Goal: Task Accomplishment & Management: Manage account settings

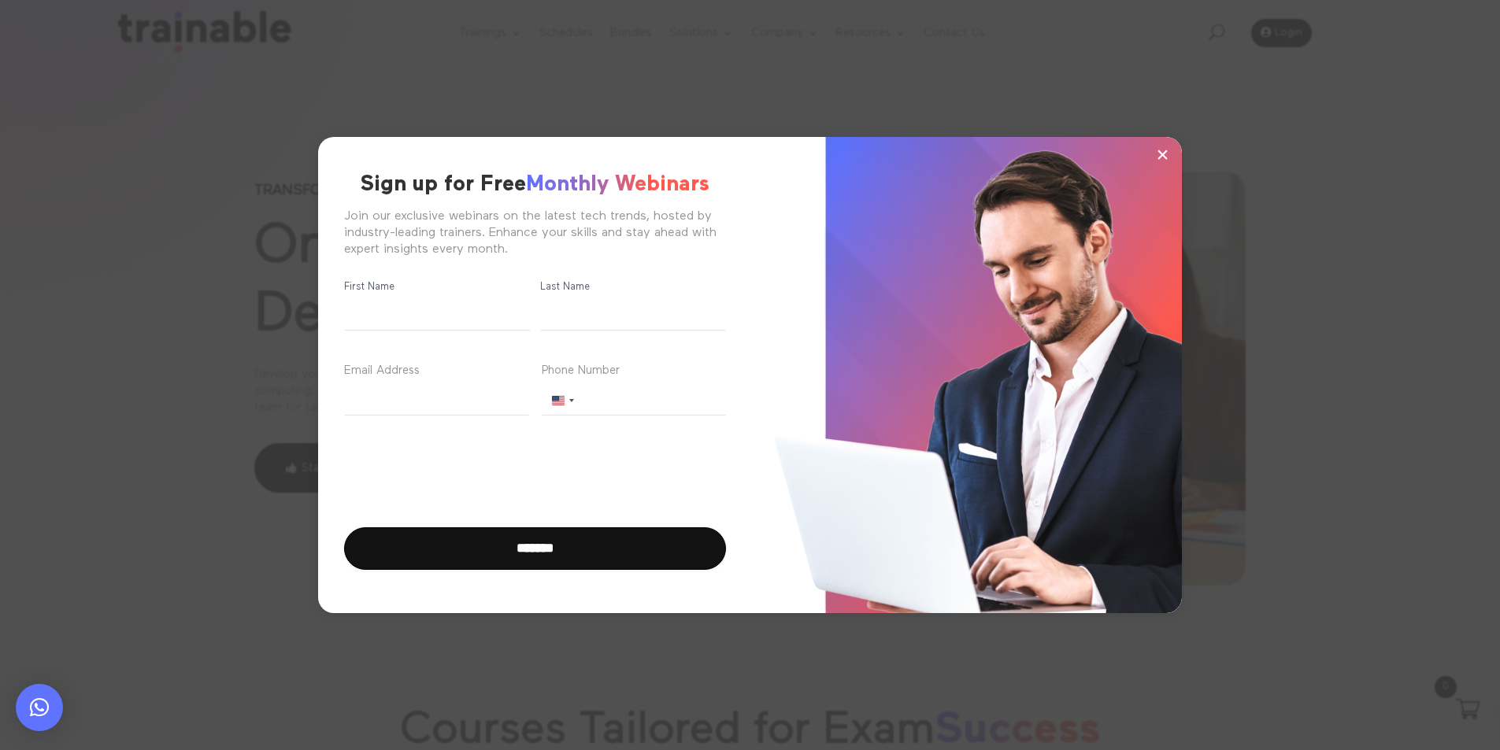
click at [1158, 143] on span "×" at bounding box center [1162, 155] width 13 height 24
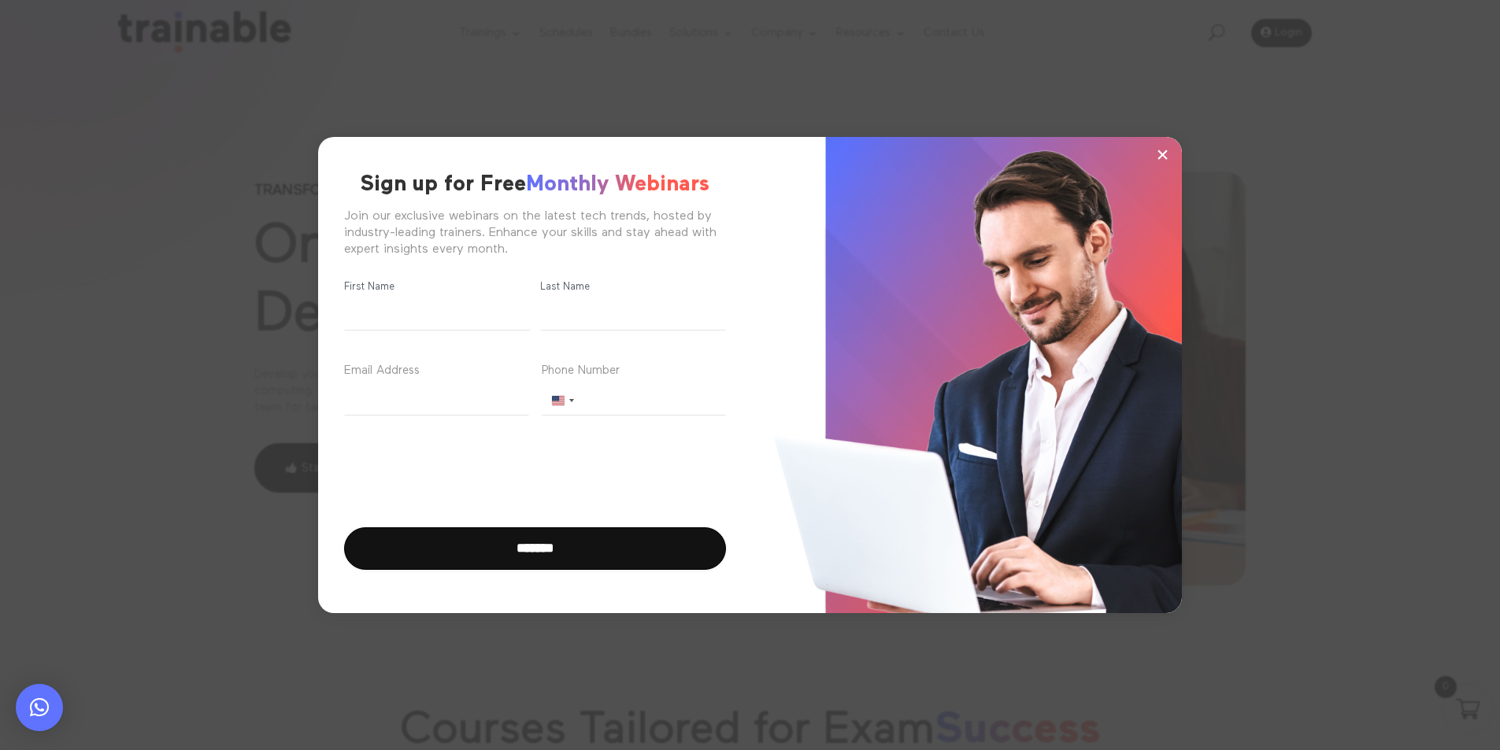
click at [1159, 152] on span "×" at bounding box center [1162, 155] width 13 height 24
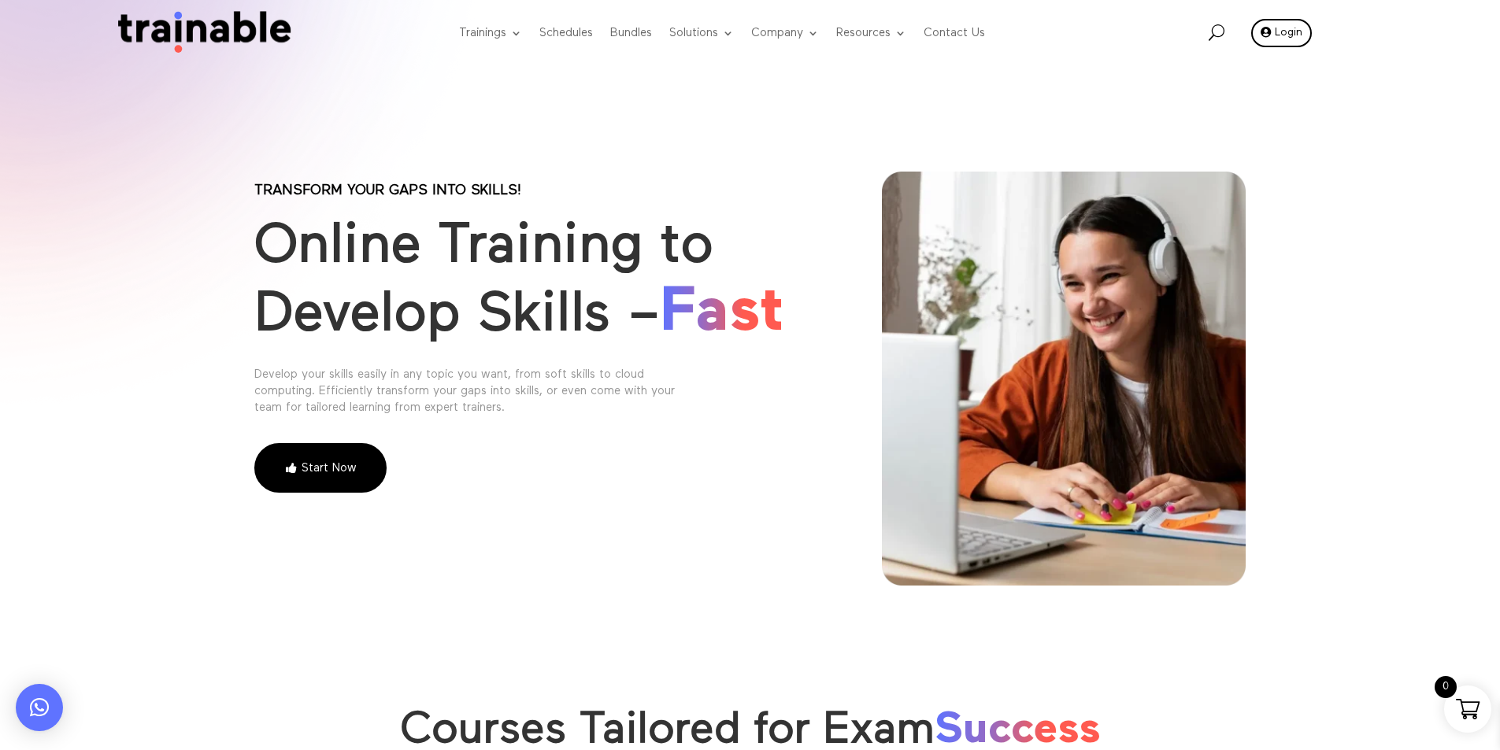
click at [1284, 27] on link "Login" at bounding box center [1281, 33] width 61 height 28
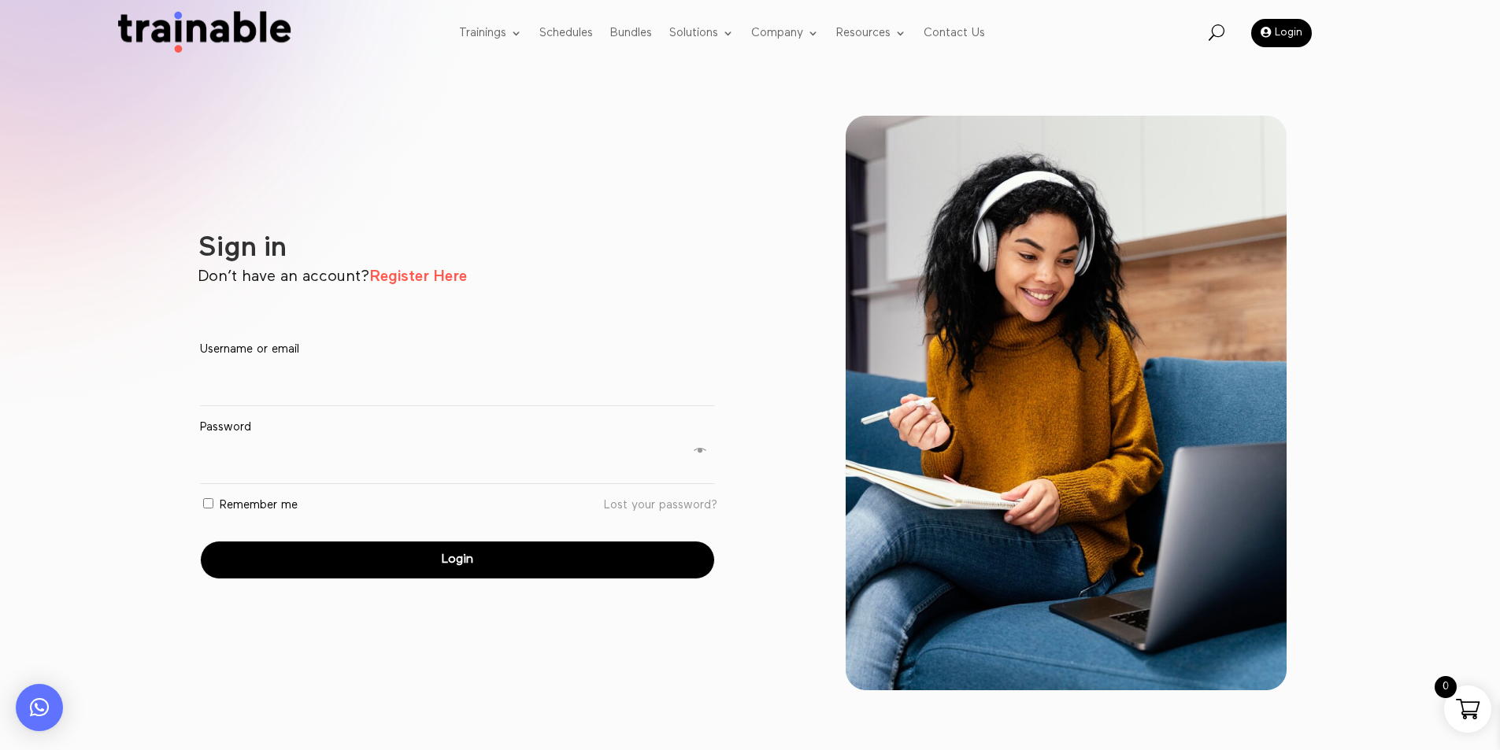
click at [380, 380] on input "Username or email * Required" at bounding box center [457, 383] width 514 height 45
type input "**********"
click at [200, 541] on button "Login" at bounding box center [457, 560] width 514 height 39
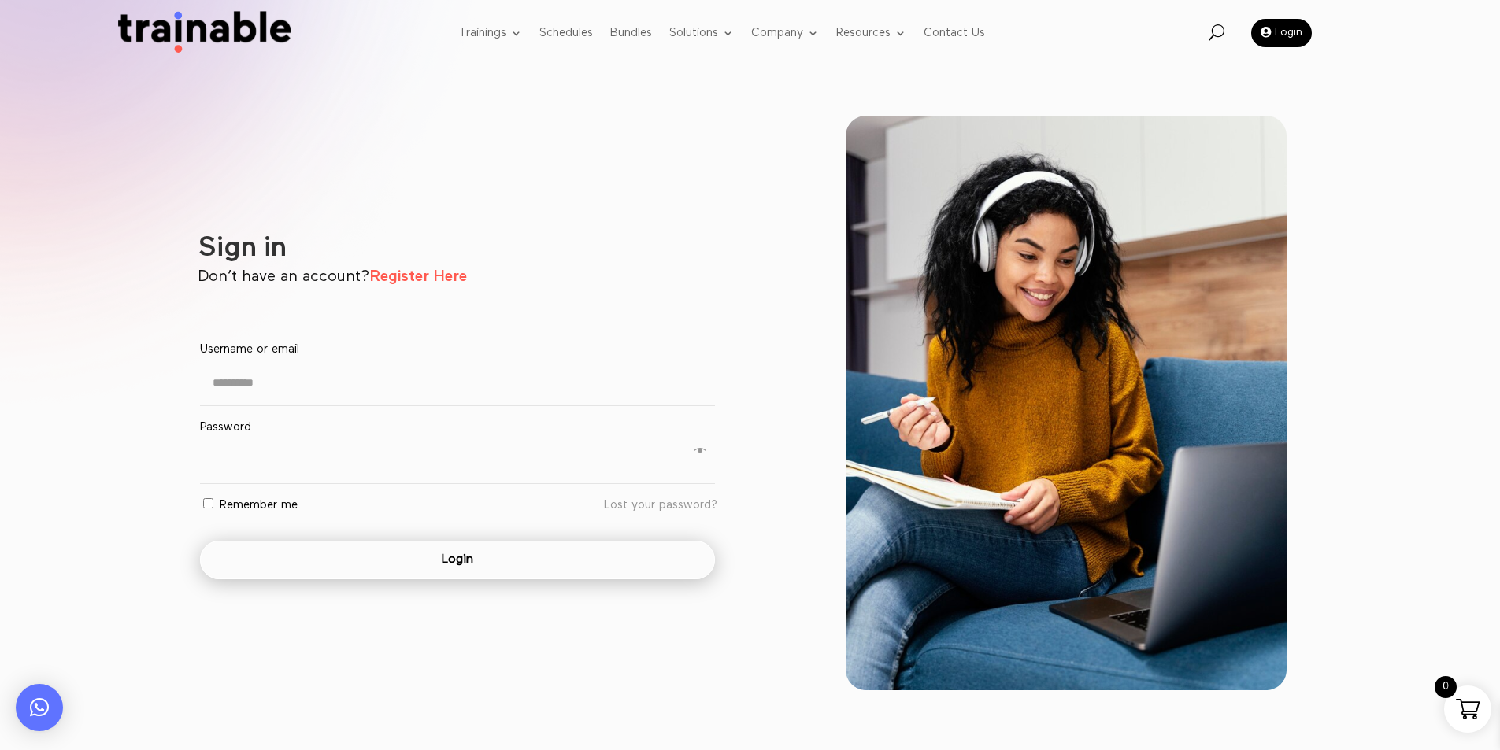
click at [588, 574] on button "Login" at bounding box center [457, 560] width 514 height 39
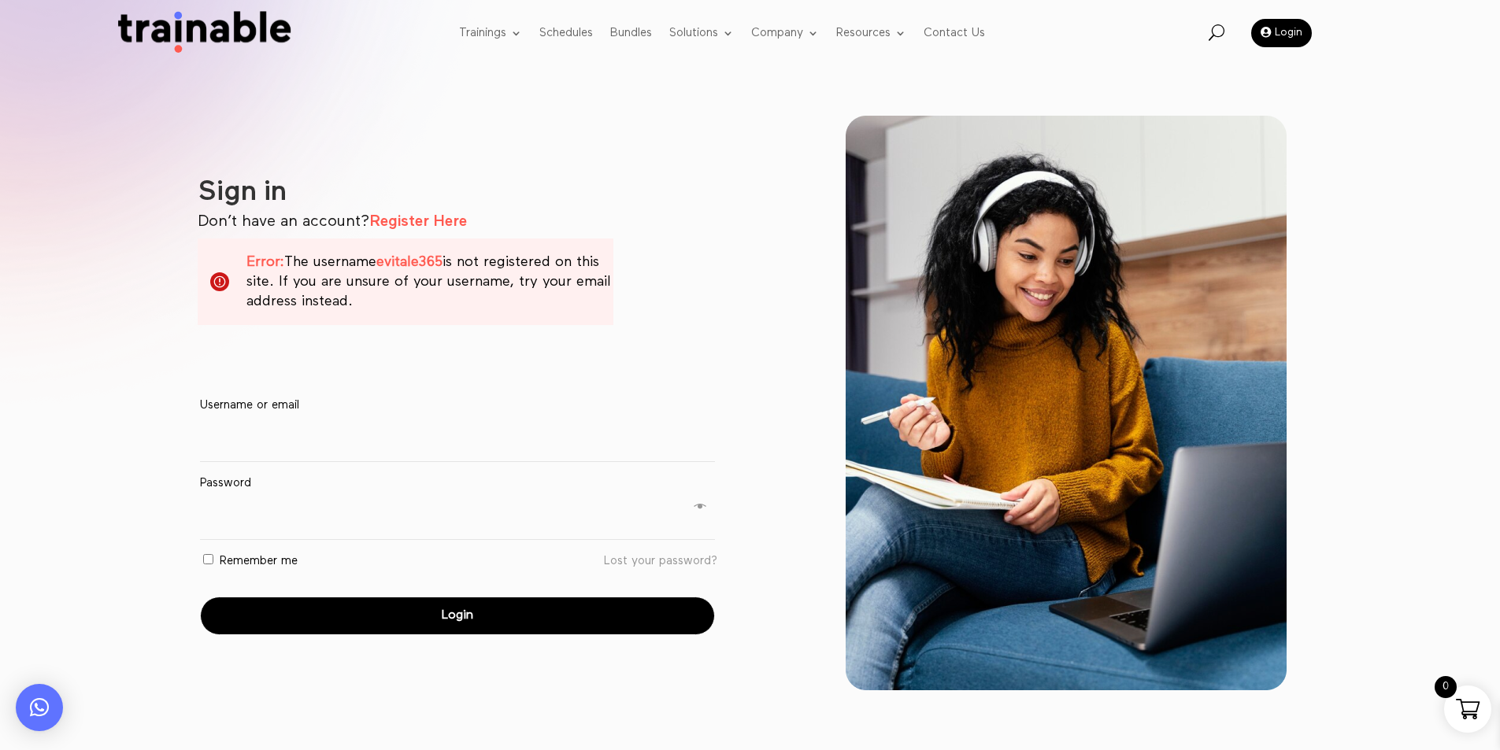
click at [480, 450] on input "Username or email * Required" at bounding box center [457, 439] width 514 height 45
click at [1289, 20] on link "Login" at bounding box center [1281, 33] width 61 height 28
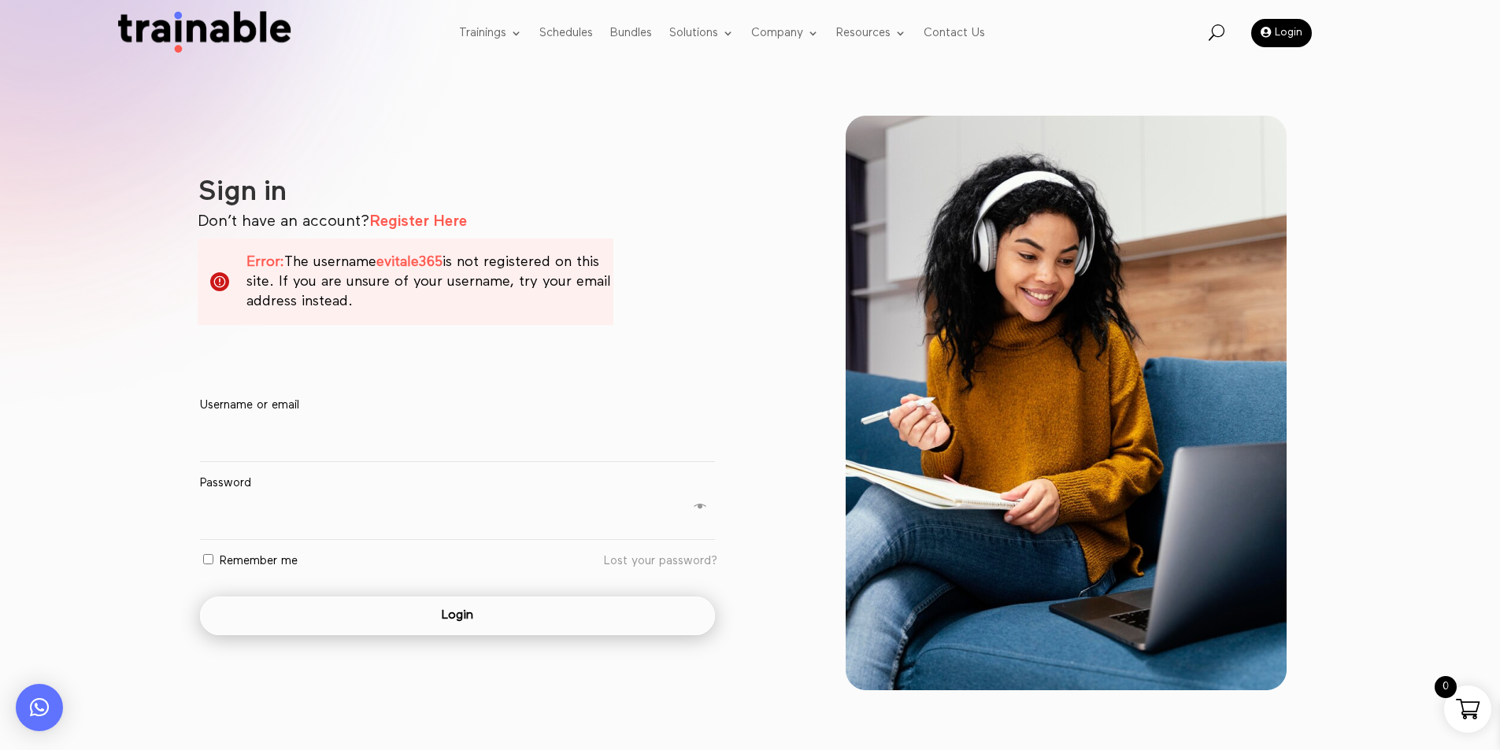
click at [330, 620] on button "Login" at bounding box center [457, 616] width 514 height 39
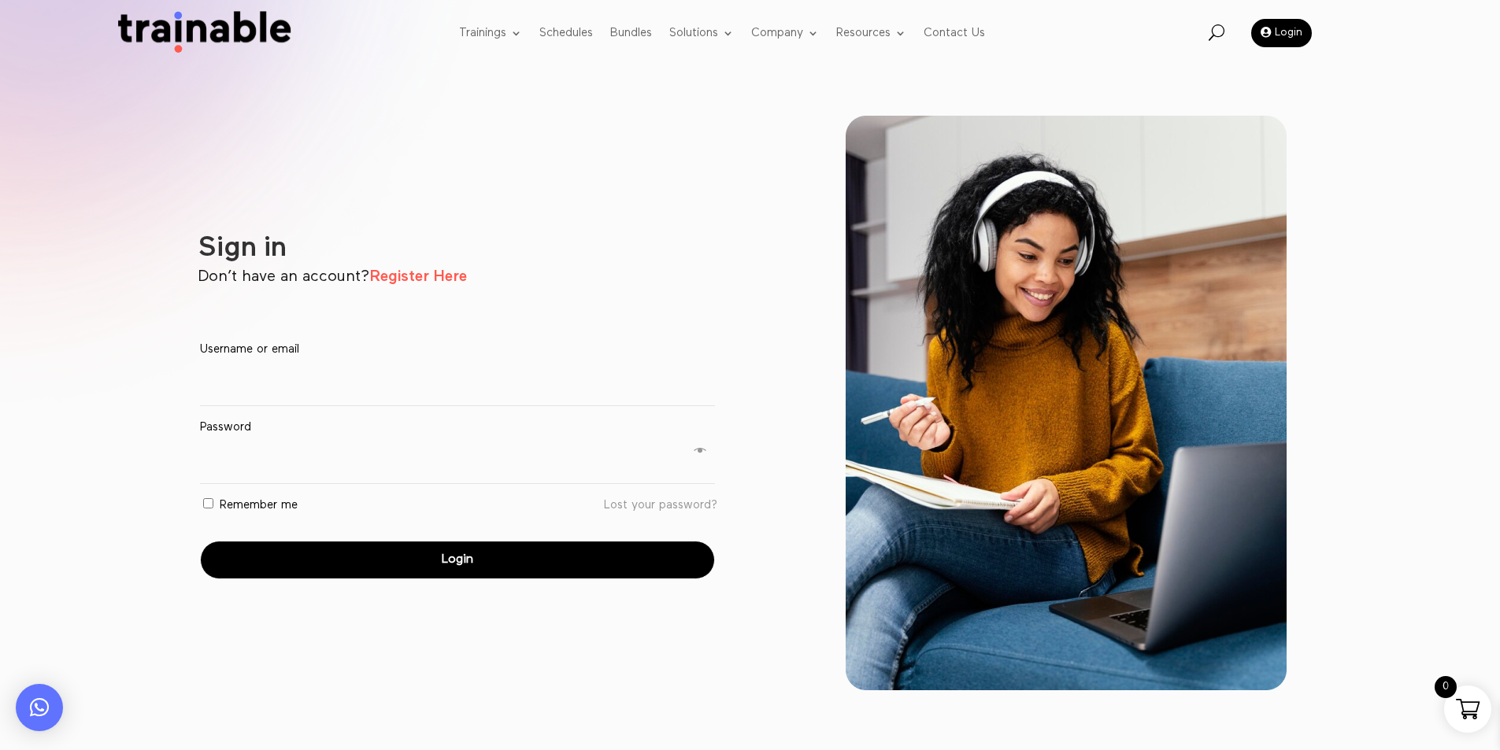
click at [420, 411] on form "Username or email * Required Password * Required Remember me Login Lost your pa…" at bounding box center [457, 460] width 519 height 251
click at [424, 395] on input "Username or email * Required" at bounding box center [457, 383] width 514 height 45
type input "**********"
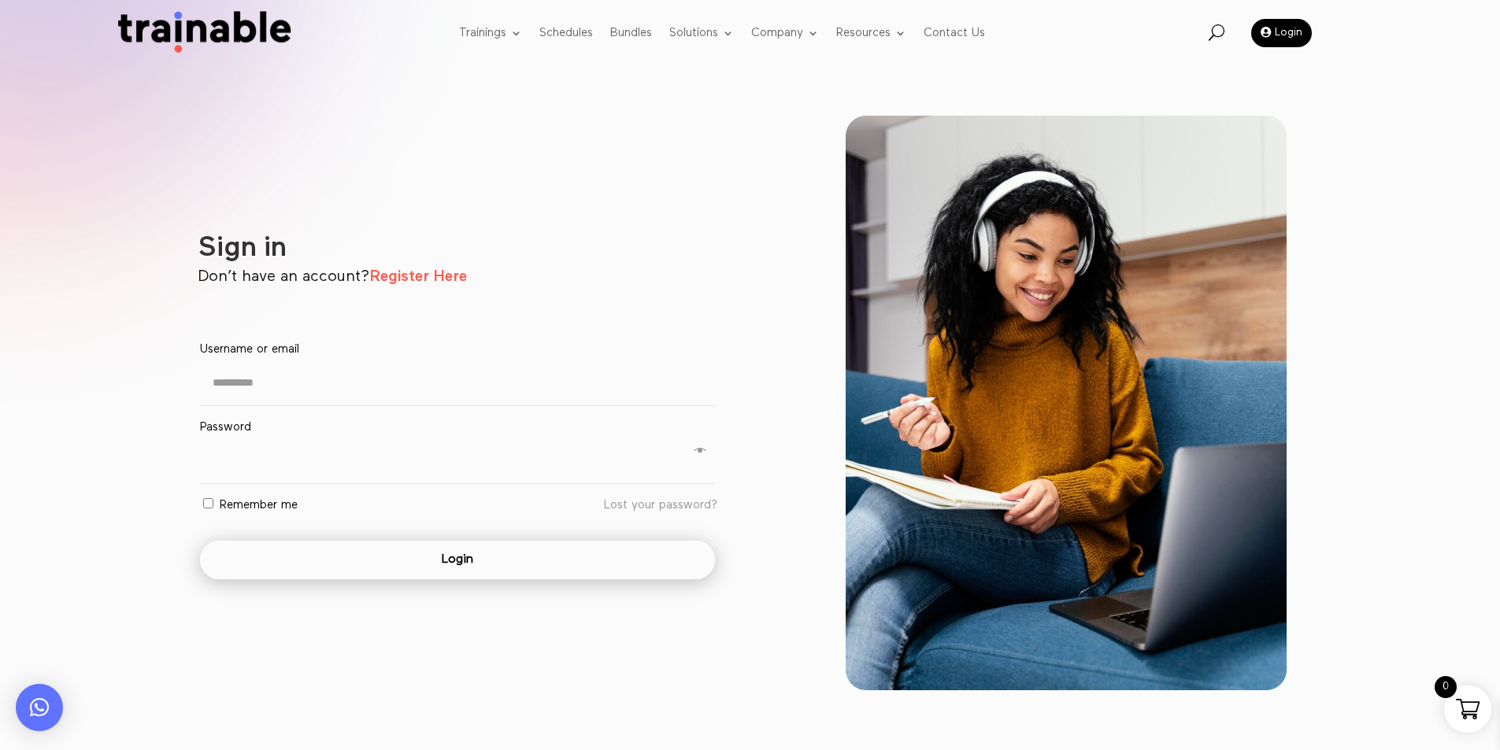
click at [388, 565] on button "Login" at bounding box center [457, 560] width 514 height 39
